Goal: Task Accomplishment & Management: Manage account settings

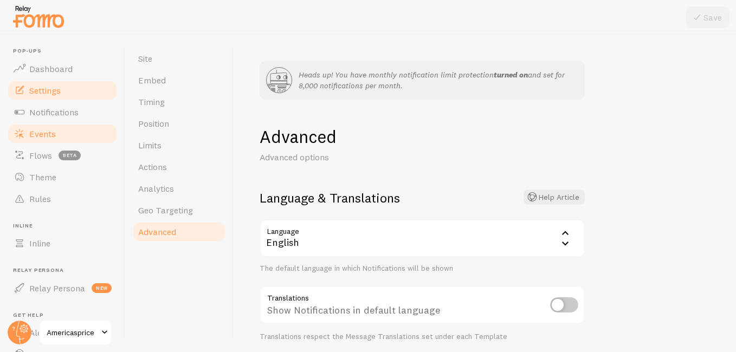
click at [66, 133] on link "Events" at bounding box center [63, 134] width 112 height 22
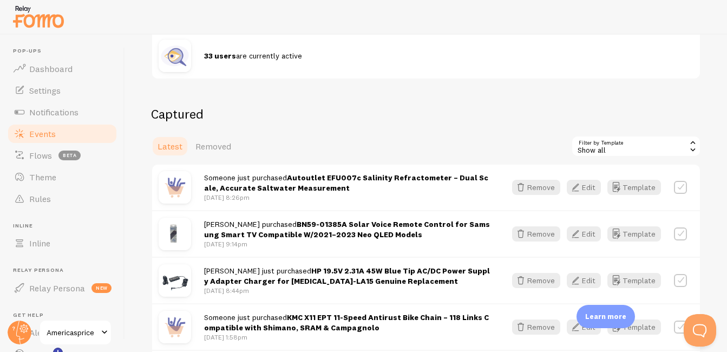
scroll to position [240, 0]
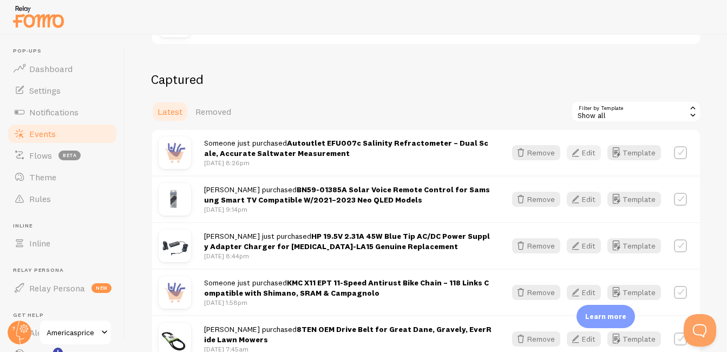
click at [571, 157] on icon "button" at bounding box center [575, 152] width 13 height 13
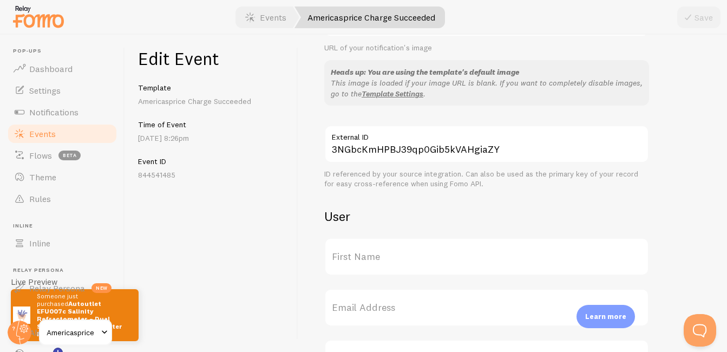
scroll to position [264, 0]
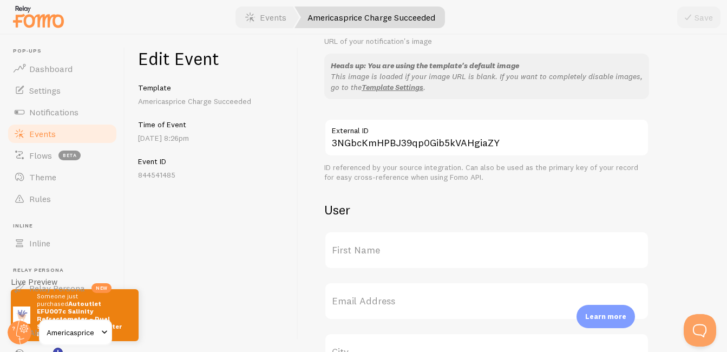
click at [401, 250] on label "First Name" at bounding box center [486, 250] width 325 height 38
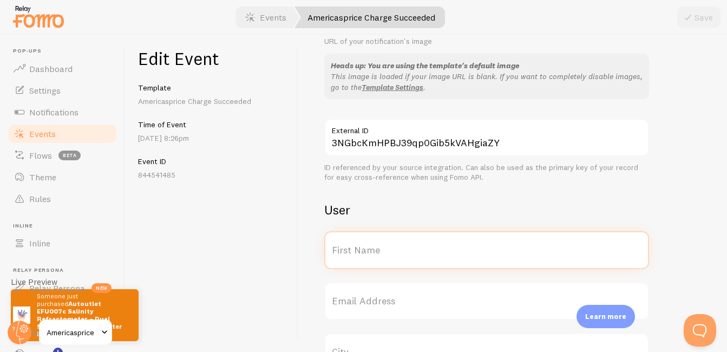
click at [401, 250] on input "First Name" at bounding box center [486, 250] width 325 height 38
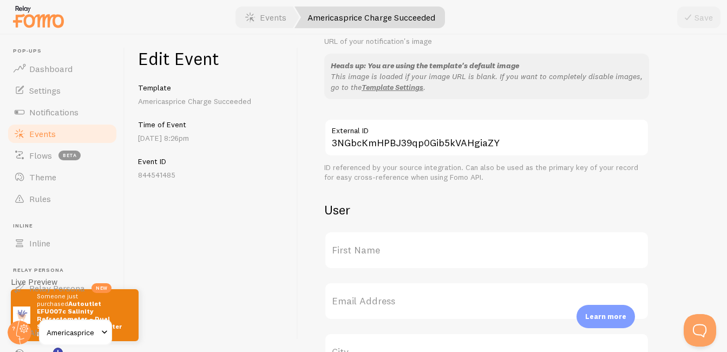
click at [401, 250] on label "First Name" at bounding box center [486, 250] width 325 height 38
click at [401, 250] on input "First Name" at bounding box center [486, 250] width 325 height 38
drag, startPoint x: 401, startPoint y: 250, endPoint x: 385, endPoint y: 250, distance: 16.3
click at [385, 250] on label "First Name" at bounding box center [486, 250] width 325 height 38
click at [385, 250] on input "First Name" at bounding box center [486, 250] width 325 height 38
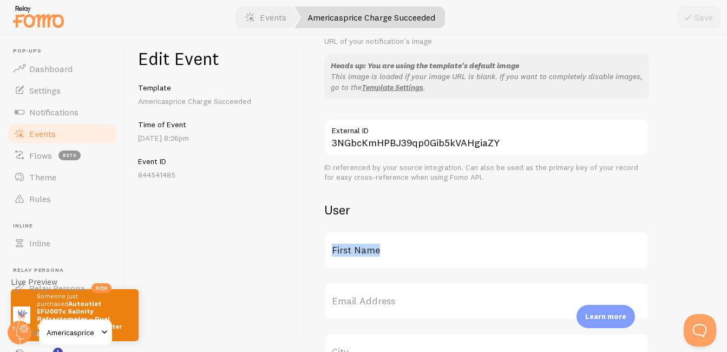
drag, startPoint x: 385, startPoint y: 250, endPoint x: 388, endPoint y: 268, distance: 18.1
click at [388, 268] on label "First Name" at bounding box center [486, 250] width 325 height 38
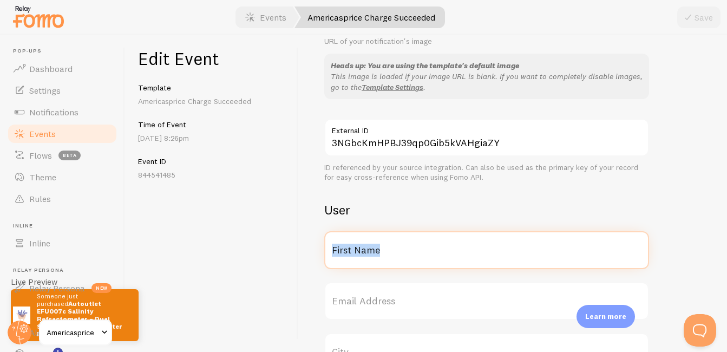
click at [388, 268] on input "First Name" at bounding box center [486, 250] width 325 height 38
type input "[PERSON_NAME]"
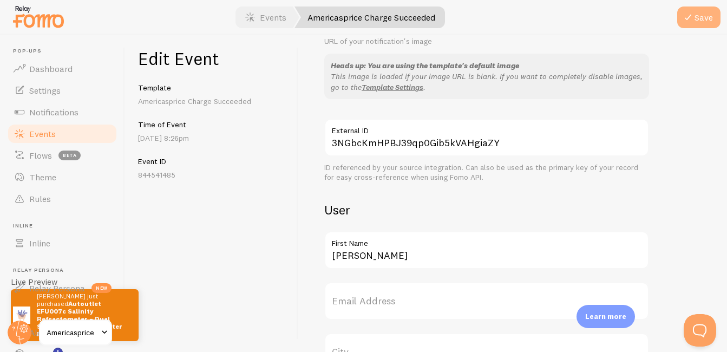
click at [689, 26] on button "Save" at bounding box center [699, 18] width 43 height 22
